Goal: Information Seeking & Learning: Learn about a topic

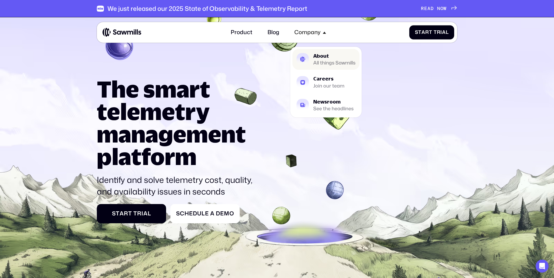
click at [329, 61] on div "All things Sawmills" at bounding box center [334, 63] width 42 height 4
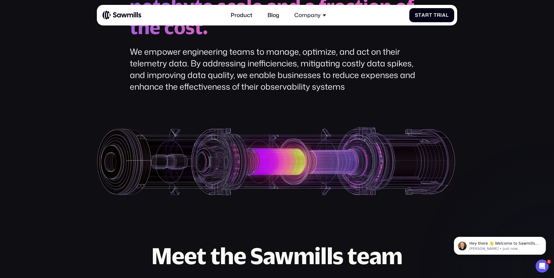
scroll to position [194, 0]
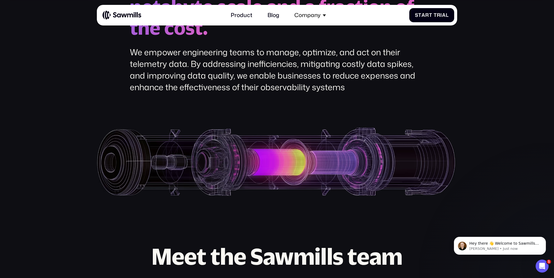
click at [104, 106] on div "O u r m i s s i o n i s t o d e v e l o p a s m a r t t e l e m e t r y m a n a…" at bounding box center [277, 45] width 360 height 304
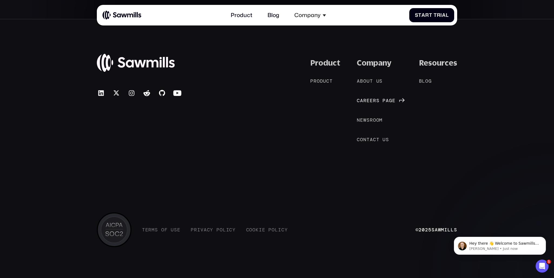
scroll to position [1330, 0]
click at [373, 101] on span "e" at bounding box center [371, 100] width 3 height 6
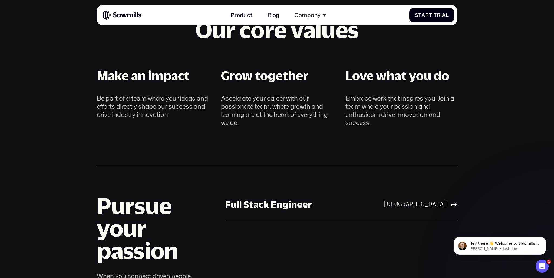
scroll to position [318, 0]
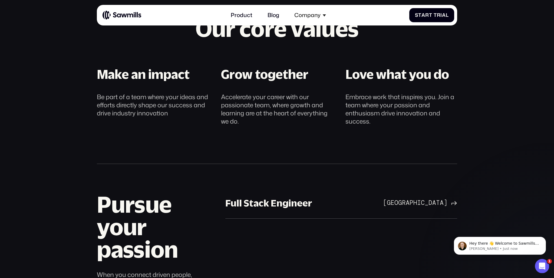
click at [544, 262] on icon "Open Intercom Messenger" at bounding box center [541, 265] width 9 height 9
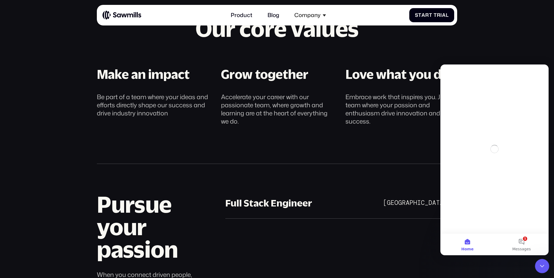
scroll to position [0, 0]
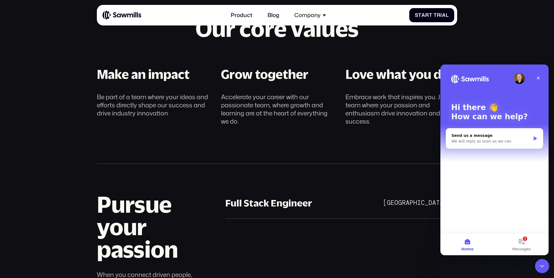
click at [542, 262] on icon "Close Intercom Messenger" at bounding box center [541, 265] width 6 height 6
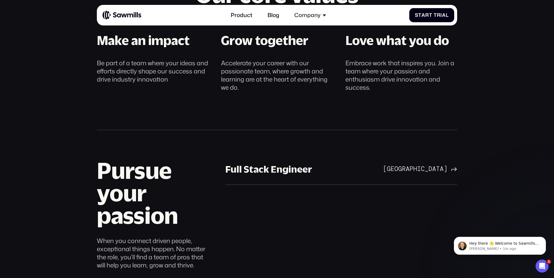
scroll to position [353, 0]
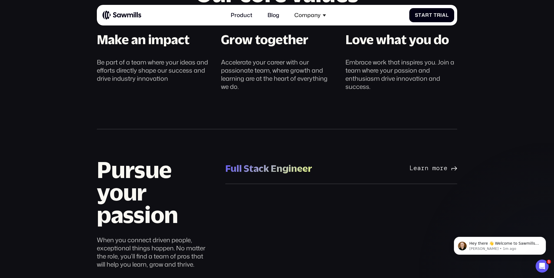
click at [429, 169] on div "Learn more" at bounding box center [429, 168] width 38 height 8
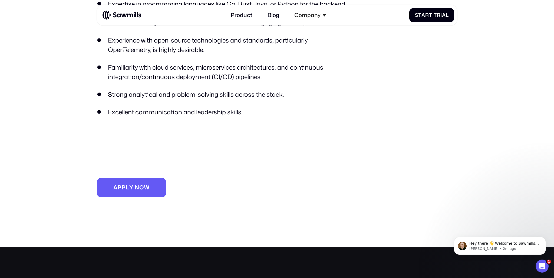
scroll to position [590, 0]
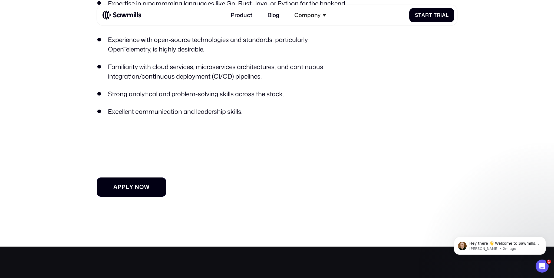
click at [130, 190] on span "y" at bounding box center [131, 187] width 4 height 7
